Goal: Information Seeking & Learning: Learn about a topic

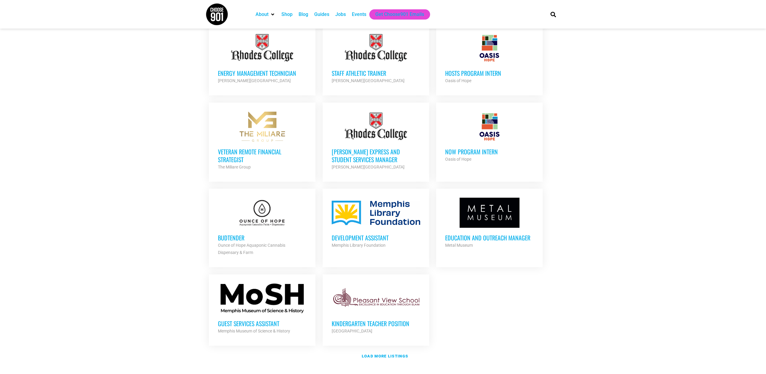
scroll to position [512, 0]
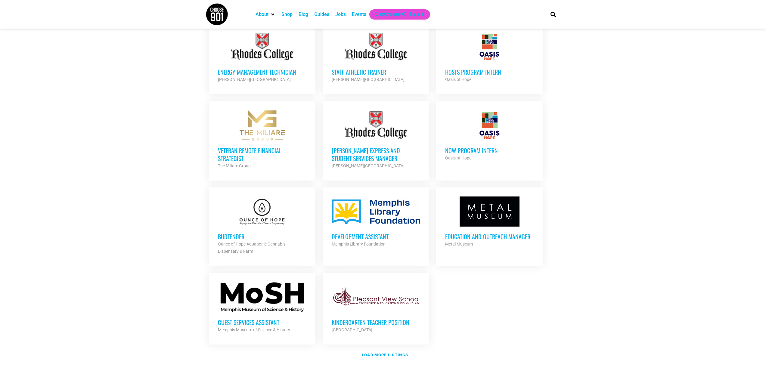
click at [229, 235] on h3 "Budtender" at bounding box center [262, 237] width 89 height 8
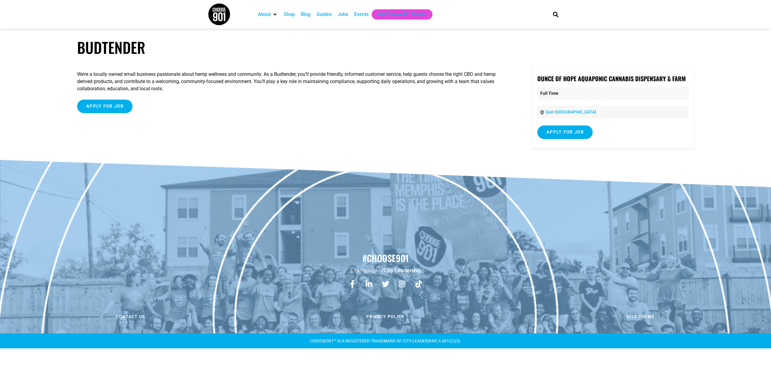
click at [320, 127] on div "We’re a locally owned small business passionate about hemp wellness and communi…" at bounding box center [289, 109] width 424 height 86
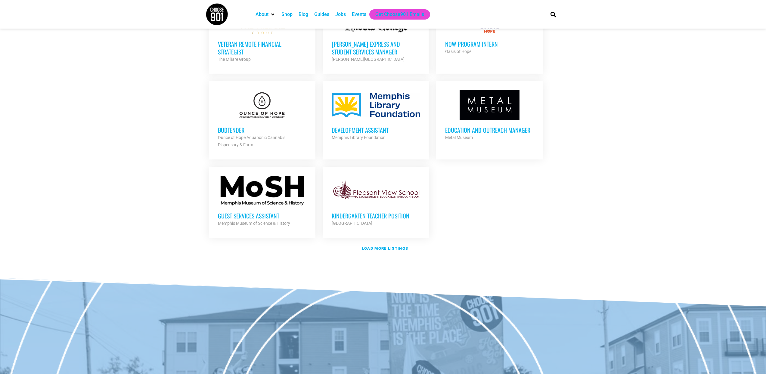
scroll to position [619, 0]
click at [381, 248] on strong "Load more listings" at bounding box center [385, 248] width 46 height 5
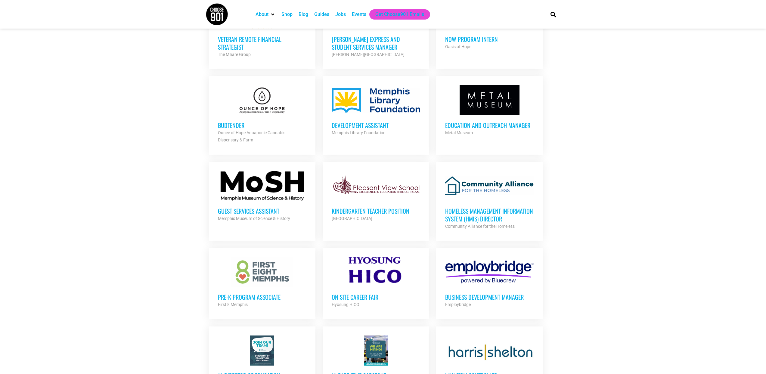
scroll to position [663, 0]
